Goal: Task Accomplishment & Management: Use online tool/utility

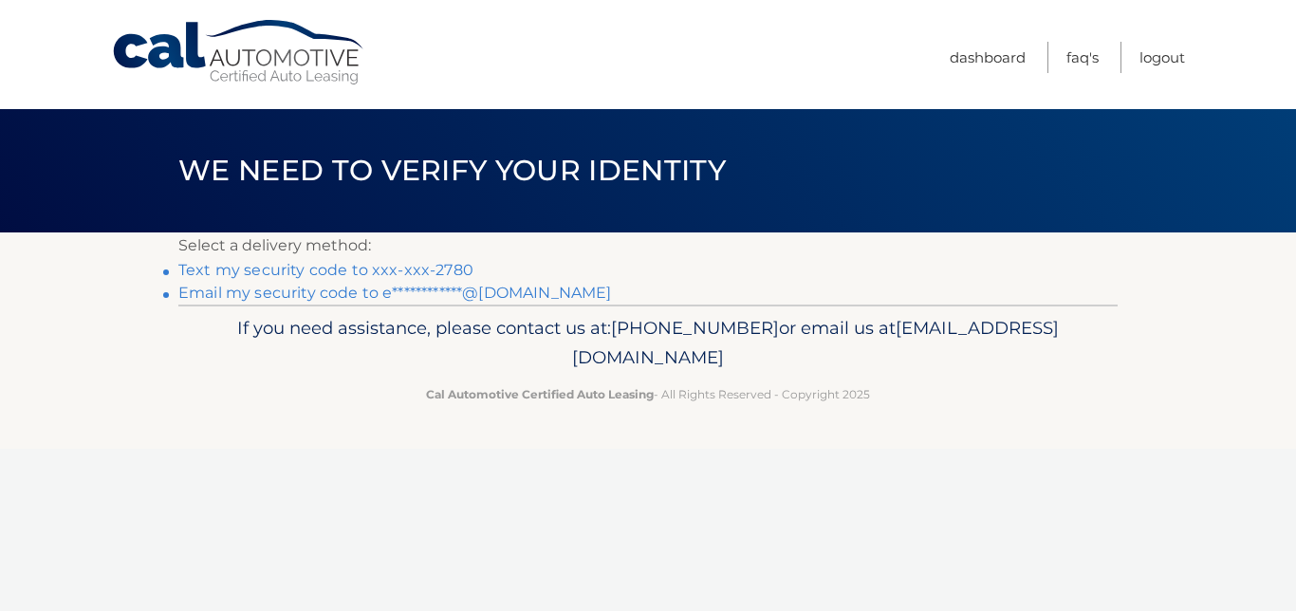
click at [456, 273] on link "Text my security code to xxx-xxx-2780" at bounding box center [325, 270] width 295 height 18
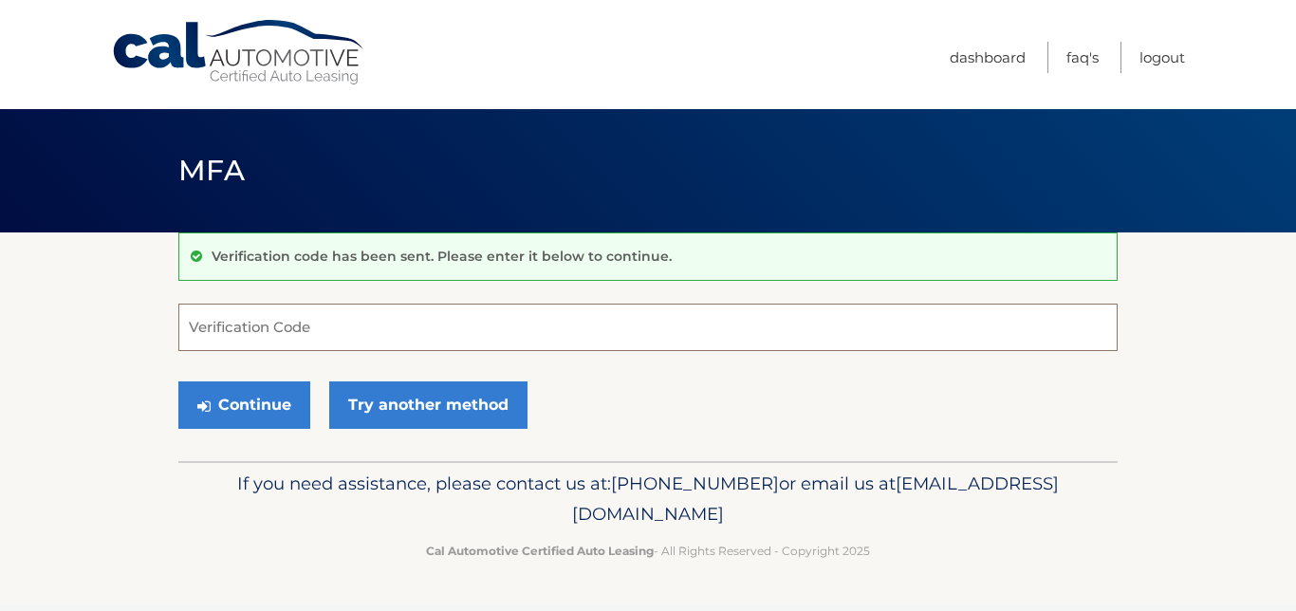
click at [437, 341] on input "Verification Code" at bounding box center [648, 327] width 940 height 47
type input "7"
type input "754793"
click at [178, 382] on button "Continue" at bounding box center [244, 405] width 132 height 47
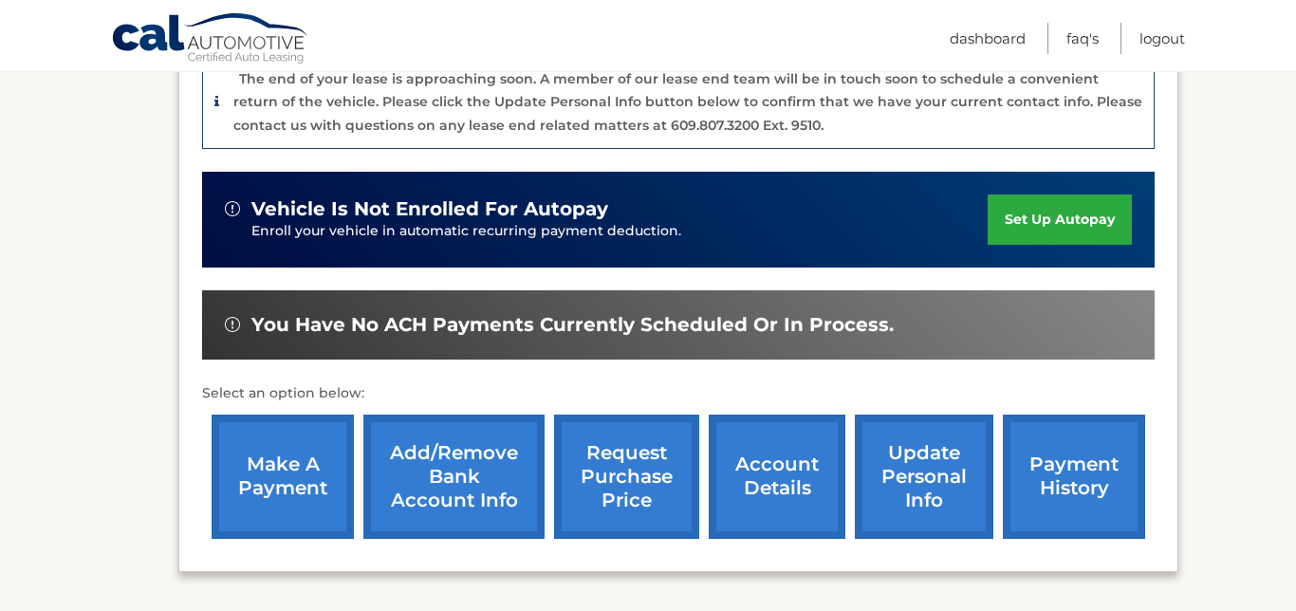
scroll to position [496, 0]
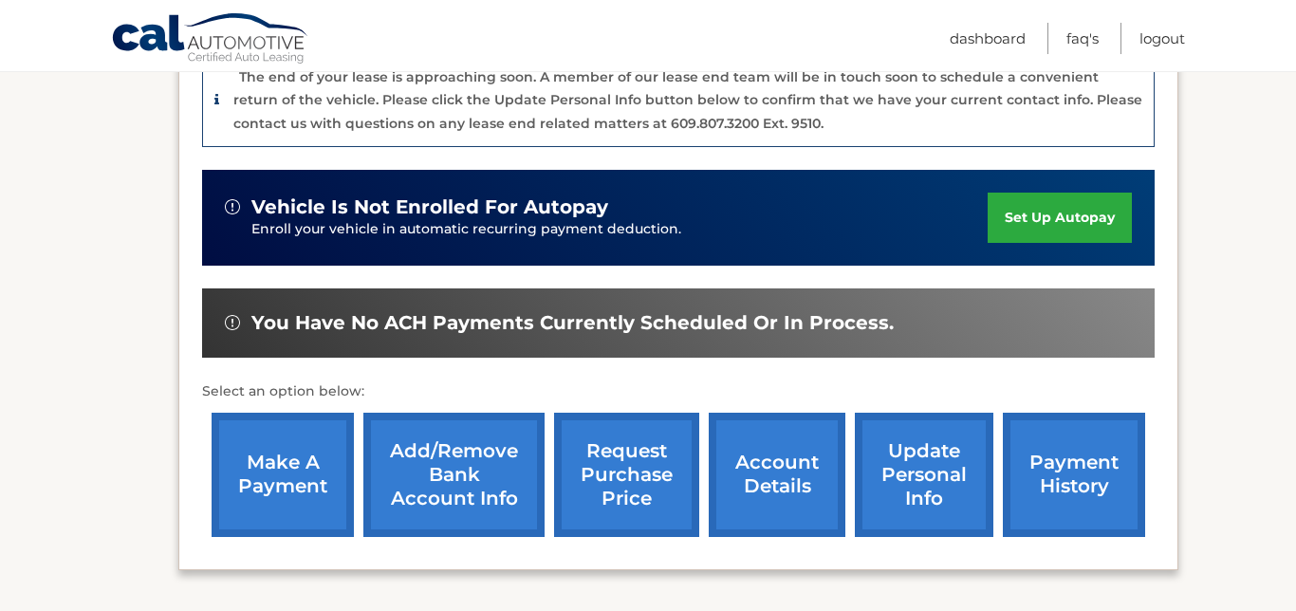
click at [301, 456] on link "make a payment" at bounding box center [283, 475] width 142 height 124
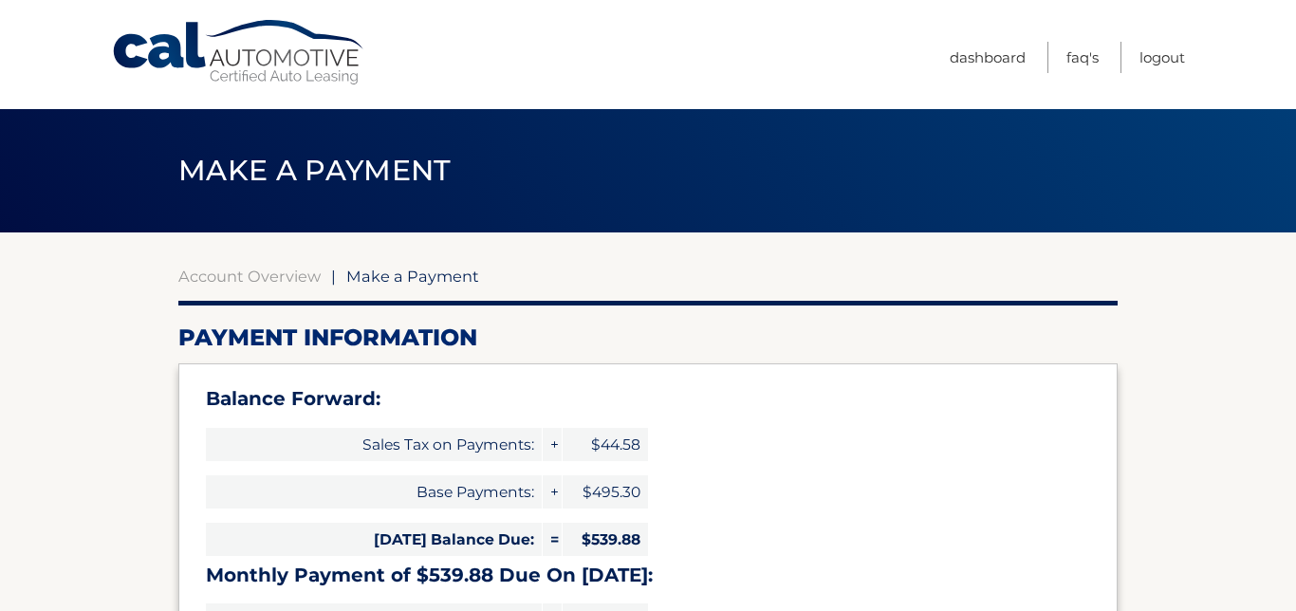
select select "ZGI3ZGFmYmQtMDM2MS00M2Y1LTg0YTgtZjFlZDgwNzdjYWE1"
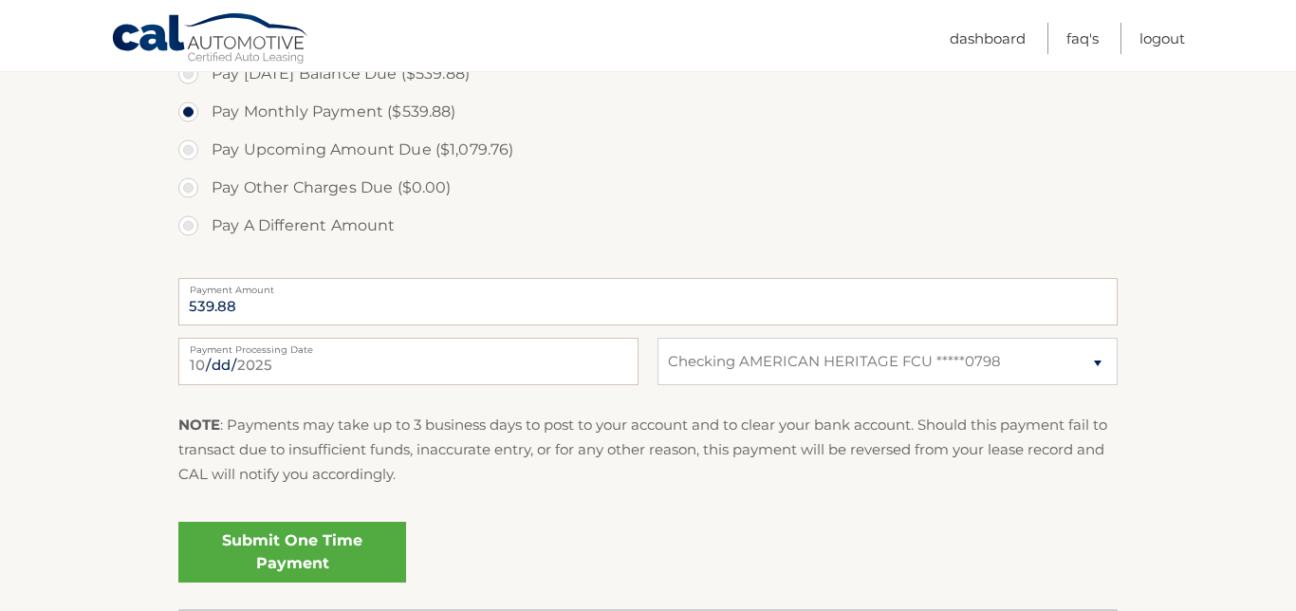
scroll to position [735, 0]
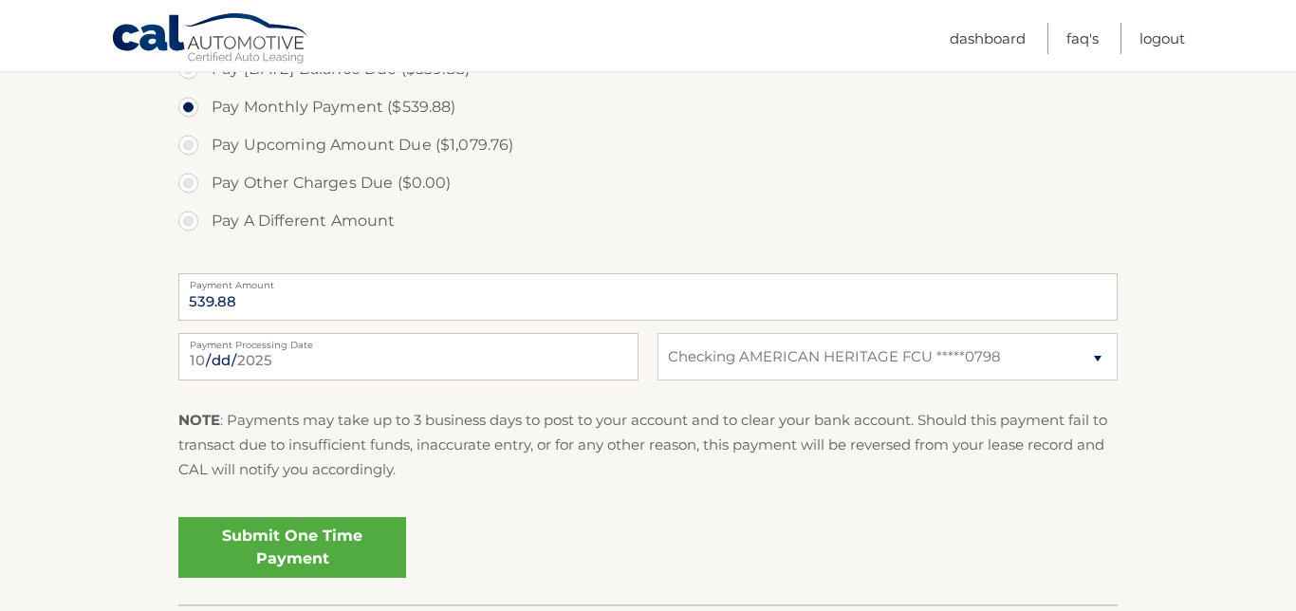
click at [306, 554] on link "Submit One Time Payment" at bounding box center [292, 547] width 228 height 61
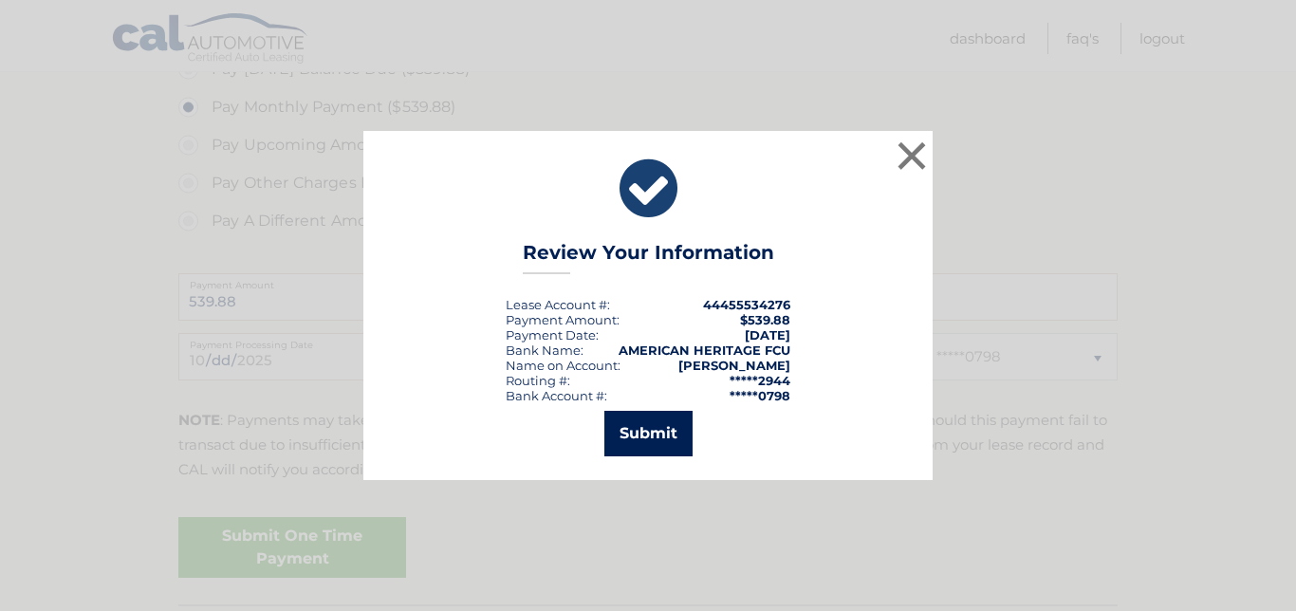
click at [662, 437] on button "Submit" at bounding box center [649, 434] width 88 height 46
